Goal: Transaction & Acquisition: Purchase product/service

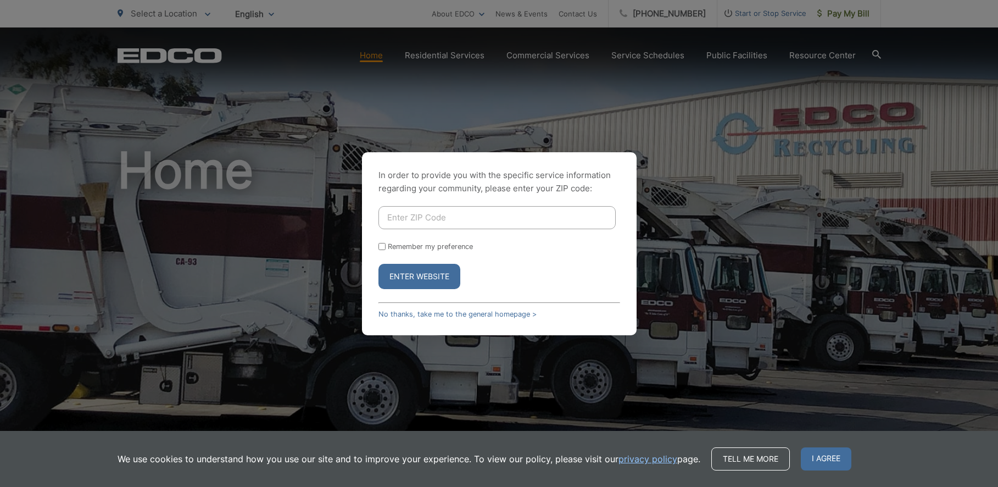
click at [448, 217] on input "Enter ZIP Code" at bounding box center [496, 217] width 237 height 23
type input "92020"
click at [409, 277] on button "Enter Website" at bounding box center [419, 276] width 82 height 25
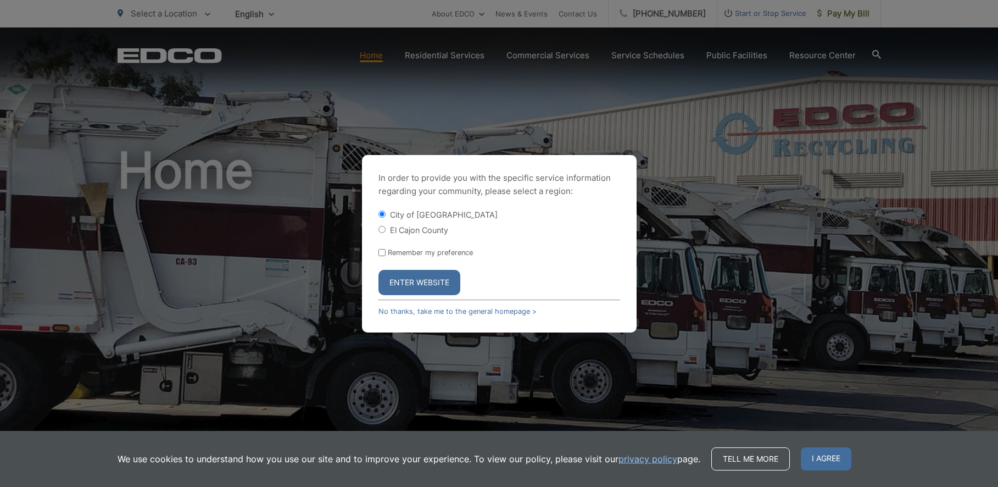
click at [409, 275] on button "Enter Website" at bounding box center [419, 282] width 82 height 25
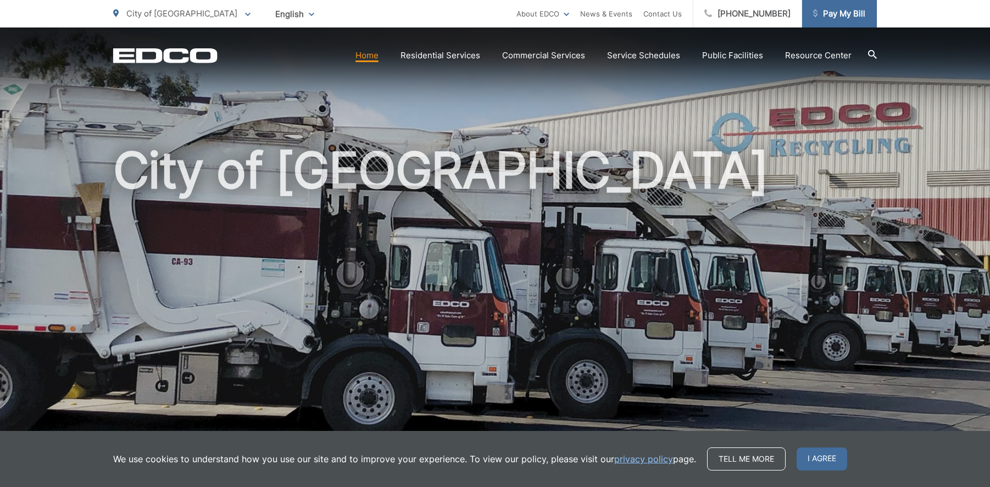
click at [858, 11] on span "Pay My Bill" at bounding box center [839, 13] width 52 height 13
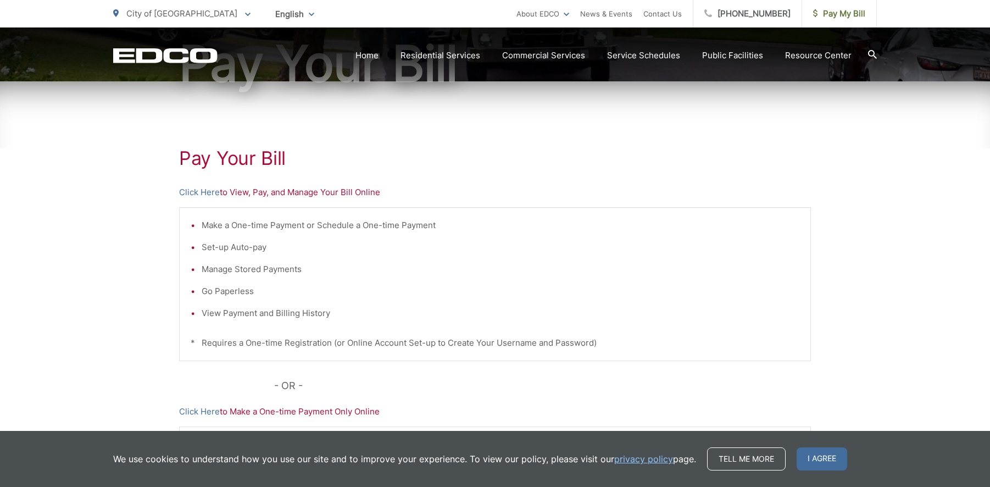
scroll to position [235, 0]
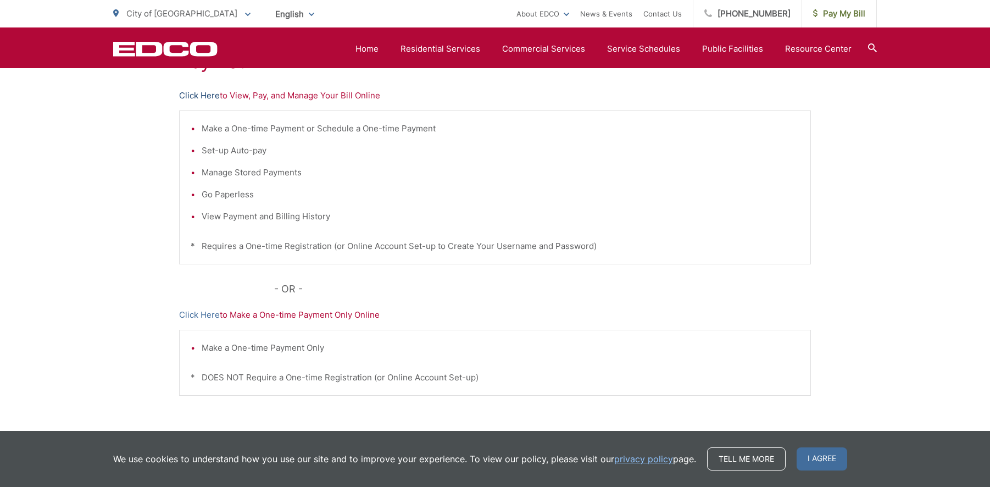
click at [210, 93] on link "Click Here" at bounding box center [199, 95] width 41 height 13
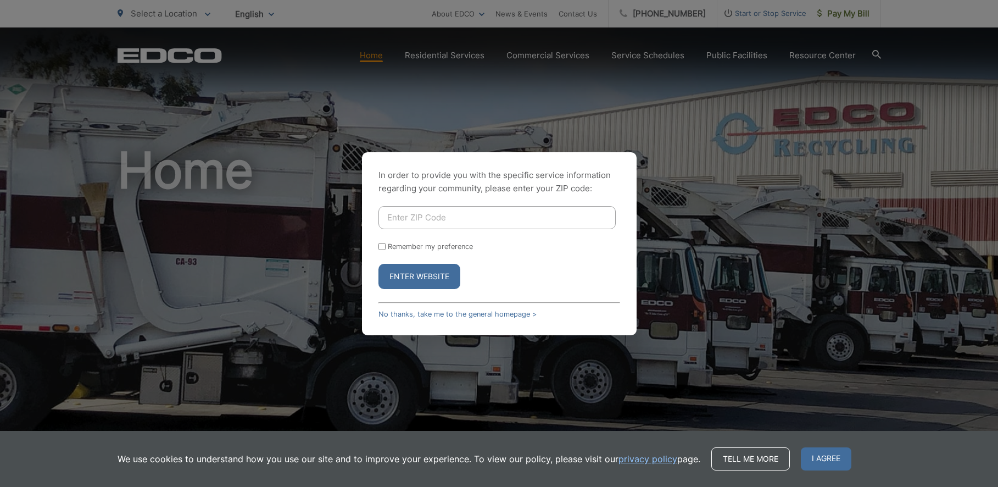
click at [439, 221] on input "Enter ZIP Code" at bounding box center [496, 217] width 237 height 23
type input "92020"
click at [427, 275] on button "Enter Website" at bounding box center [419, 276] width 82 height 25
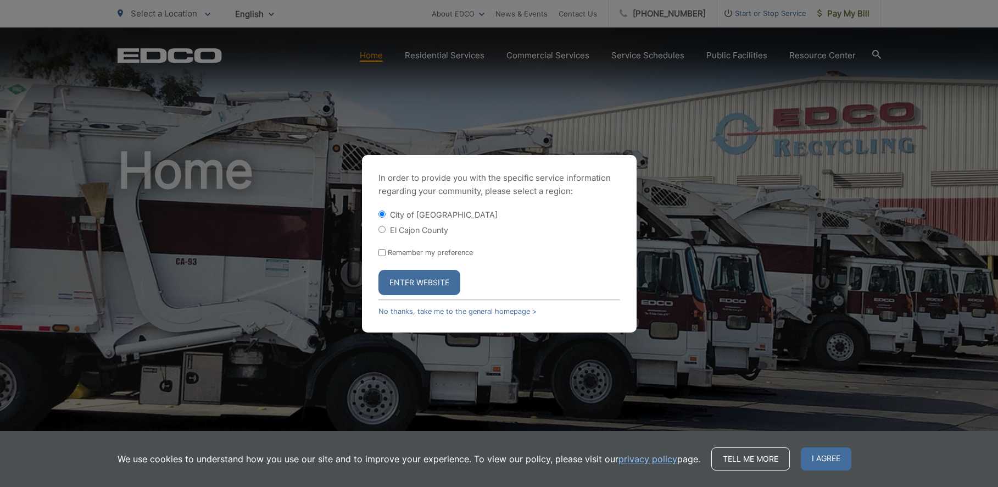
click at [429, 280] on button "Enter Website" at bounding box center [419, 282] width 82 height 25
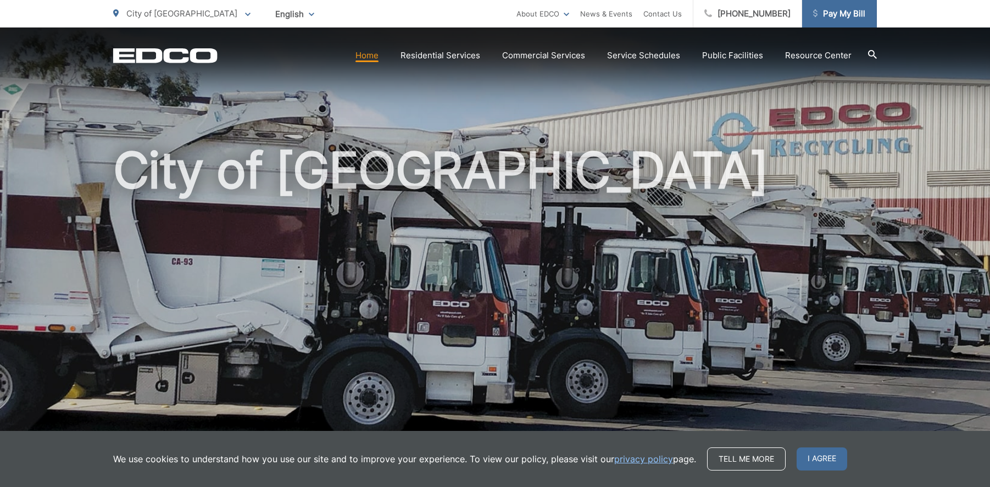
click at [835, 10] on span "Pay My Bill" at bounding box center [839, 13] width 52 height 13
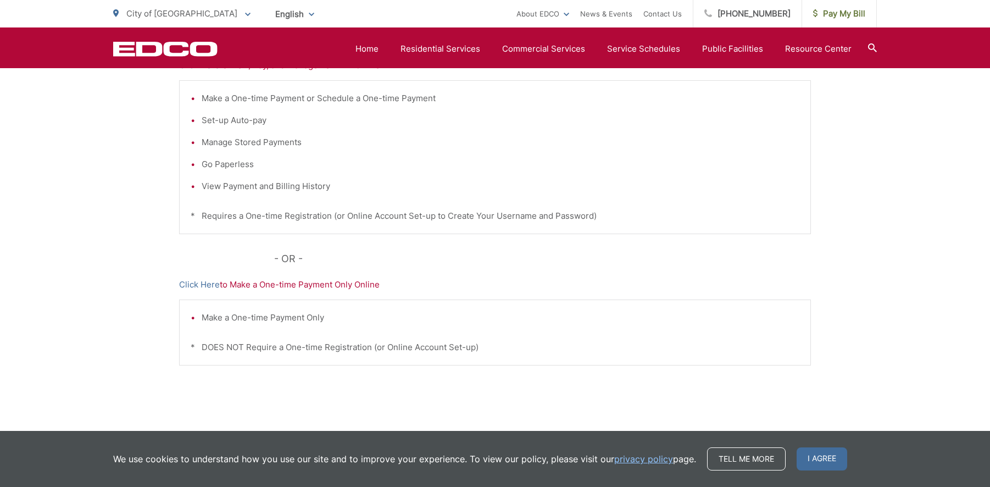
scroll to position [268, 0]
click at [209, 282] on link "Click Here" at bounding box center [199, 281] width 41 height 13
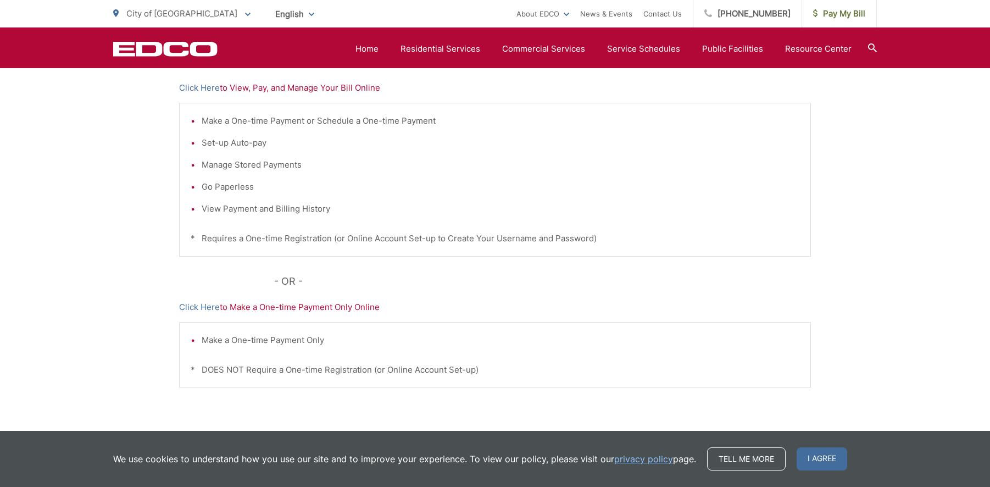
scroll to position [242, 0]
click at [209, 89] on link "Click Here" at bounding box center [199, 88] width 41 height 13
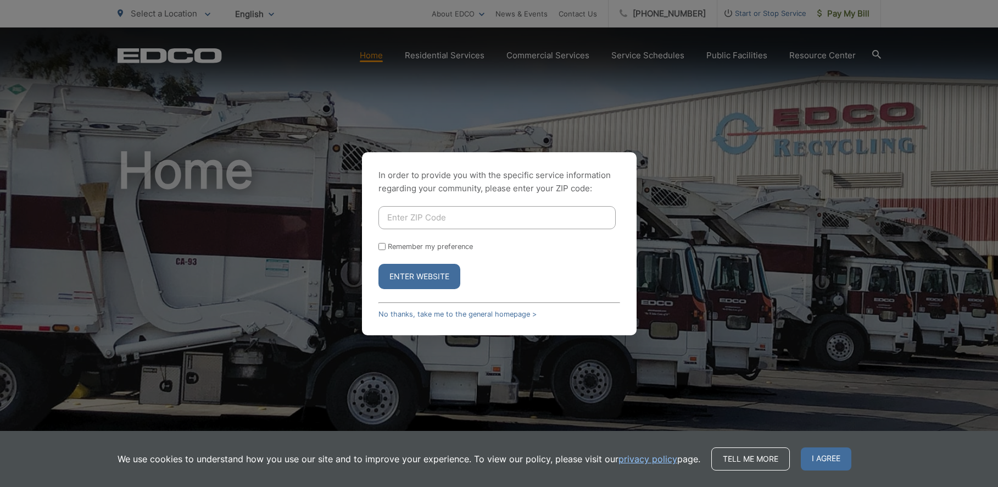
click at [661, 96] on div "In order to provide you with the specific service information regarding your co…" at bounding box center [499, 243] width 998 height 487
click at [467, 213] on input "Enter ZIP Code" at bounding box center [496, 217] width 237 height 23
type input "92020"
click at [428, 277] on button "Enter Website" at bounding box center [419, 276] width 82 height 25
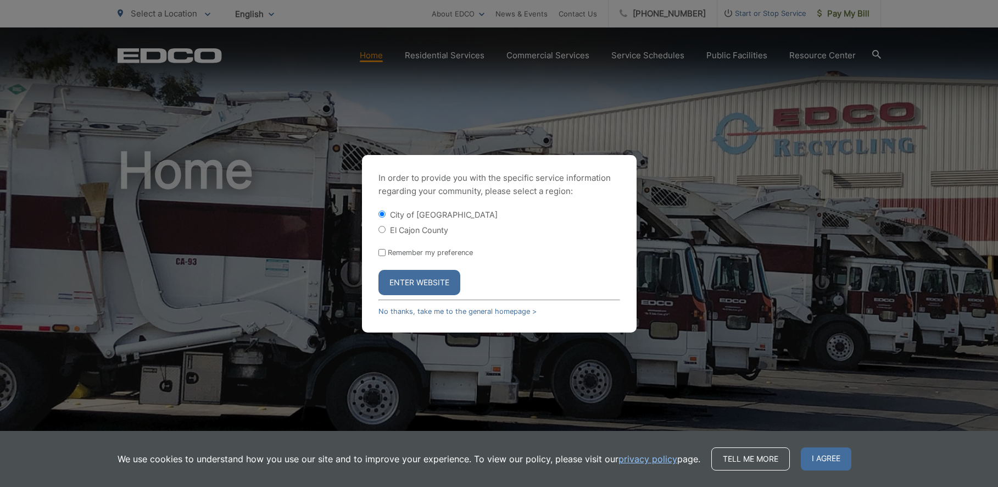
click at [428, 279] on button "Enter Website" at bounding box center [419, 282] width 82 height 25
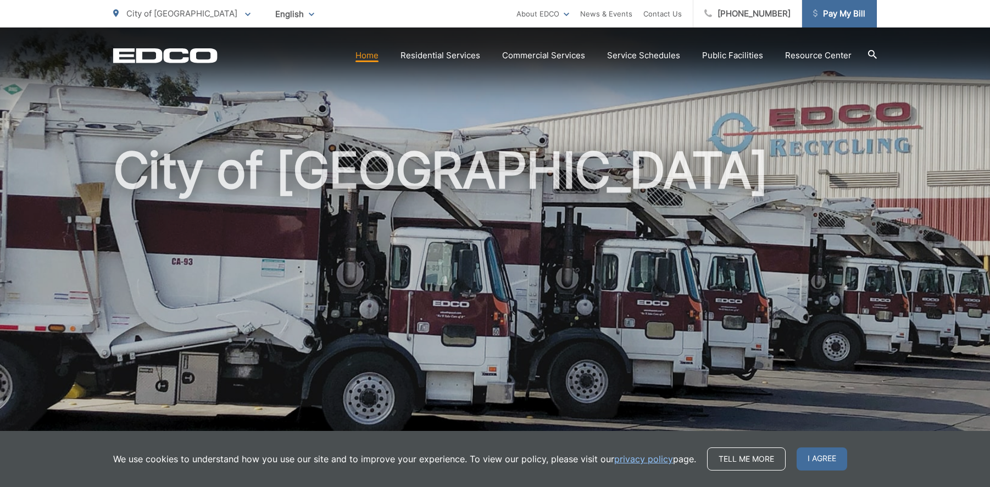
click at [841, 15] on span "Pay My Bill" at bounding box center [839, 13] width 52 height 13
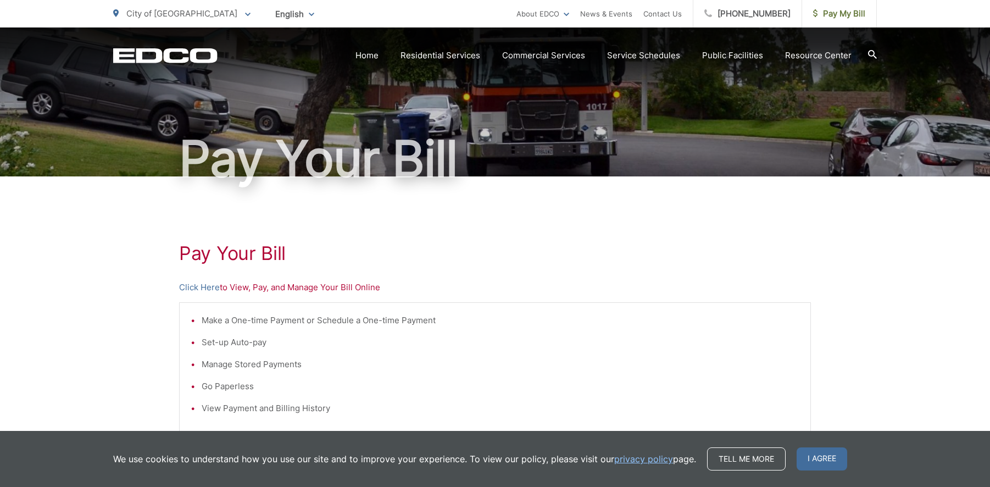
scroll to position [44, 0]
click at [198, 284] on link "Click Here" at bounding box center [199, 286] width 41 height 13
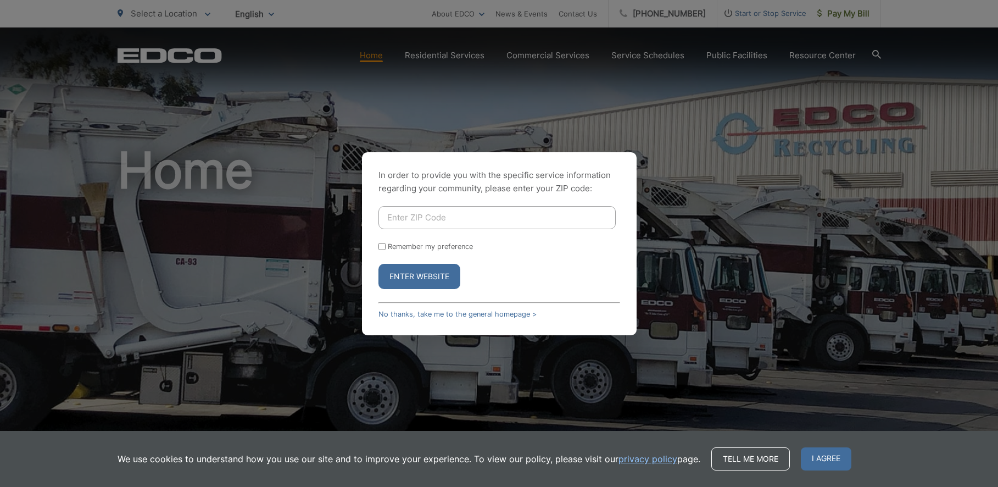
click at [413, 219] on input "Enter ZIP Code" at bounding box center [496, 217] width 237 height 23
type input "92020"
click at [423, 281] on button "Enter Website" at bounding box center [419, 276] width 82 height 25
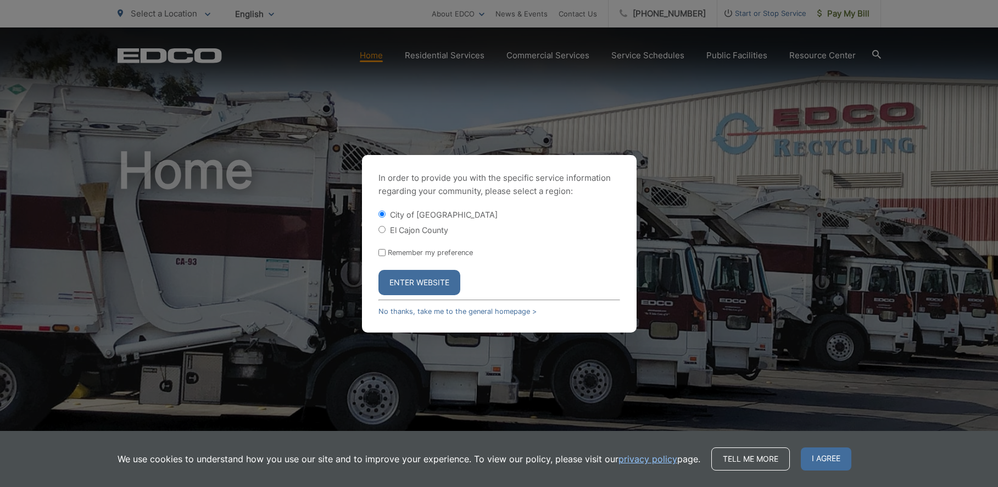
click at [414, 282] on button "Enter Website" at bounding box center [419, 282] width 82 height 25
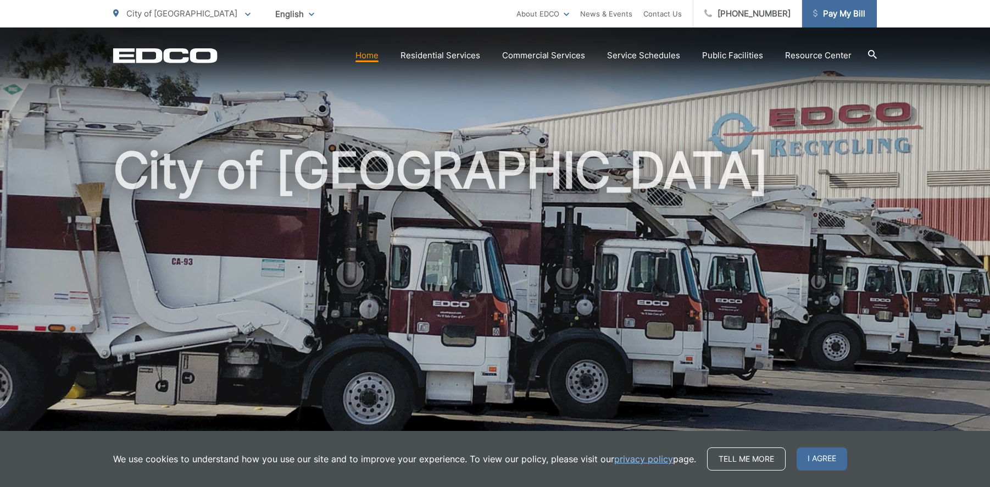
click at [849, 12] on span "Pay My Bill" at bounding box center [839, 13] width 52 height 13
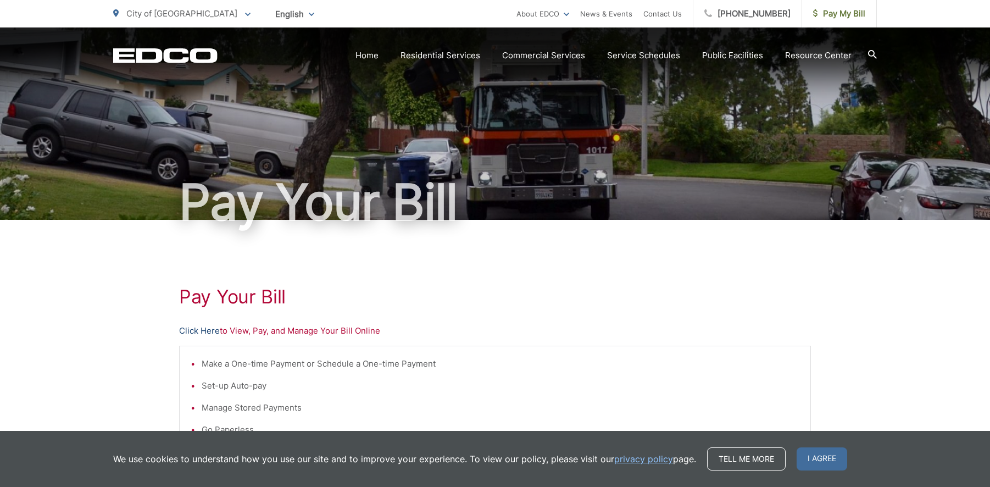
click at [202, 334] on link "Click Here" at bounding box center [199, 330] width 41 height 13
